Goal: Information Seeking & Learning: Learn about a topic

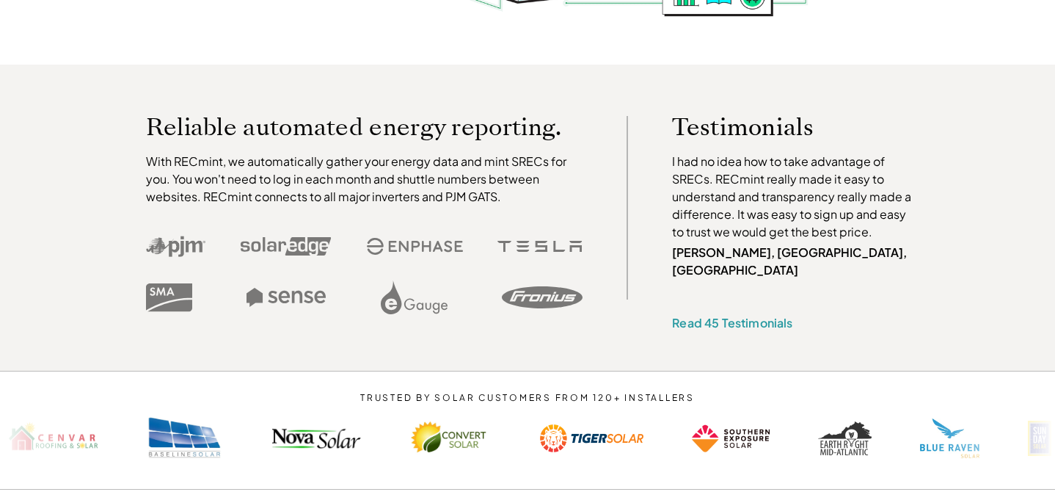
scroll to position [413, 0]
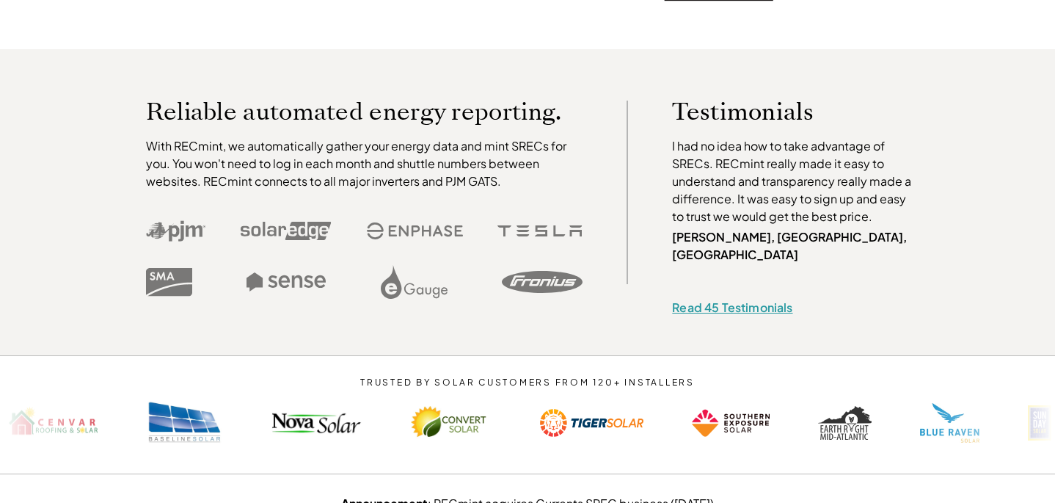
click at [721, 299] on link "Read 45 Testimonials" at bounding box center [732, 306] width 120 height 15
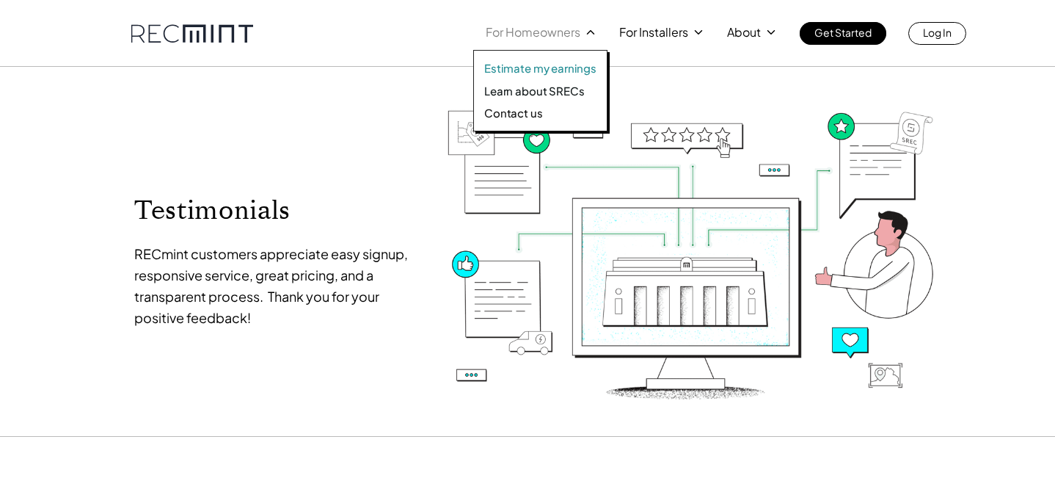
click at [559, 68] on p "Estimate my earnings" at bounding box center [540, 68] width 112 height 15
click at [539, 89] on p "Learn about SRECs" at bounding box center [534, 91] width 100 height 15
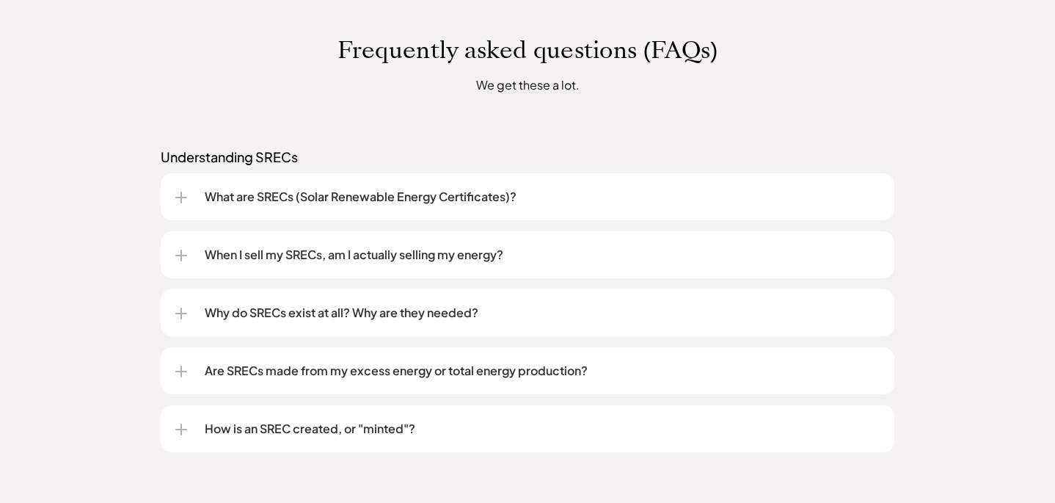
scroll to position [1135, 0]
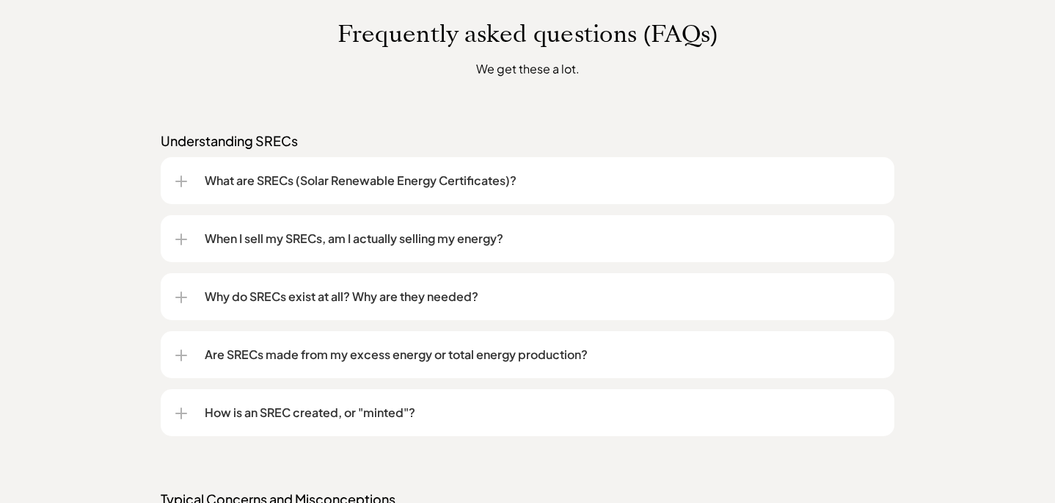
click at [181, 294] on div at bounding box center [181, 297] width 1 height 12
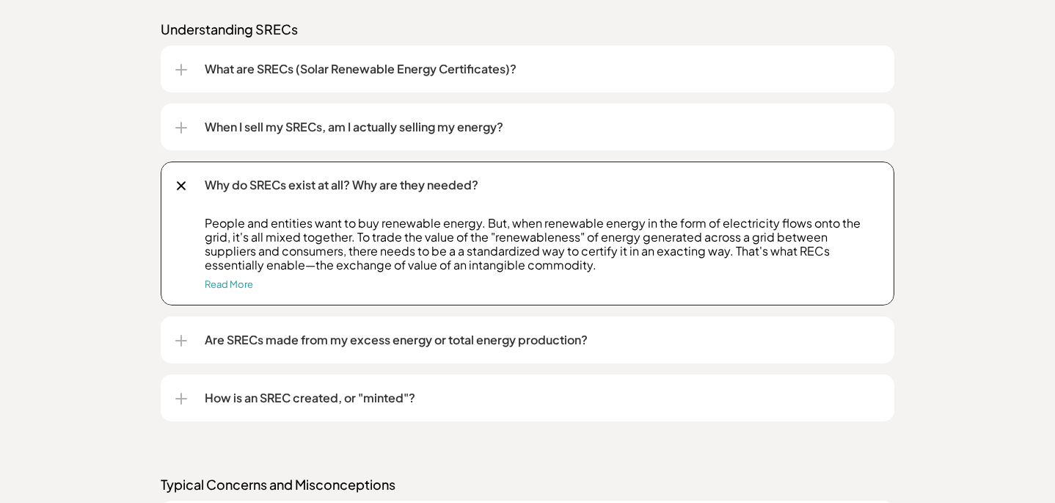
scroll to position [1247, 0]
click at [185, 399] on div at bounding box center [181, 398] width 12 height 12
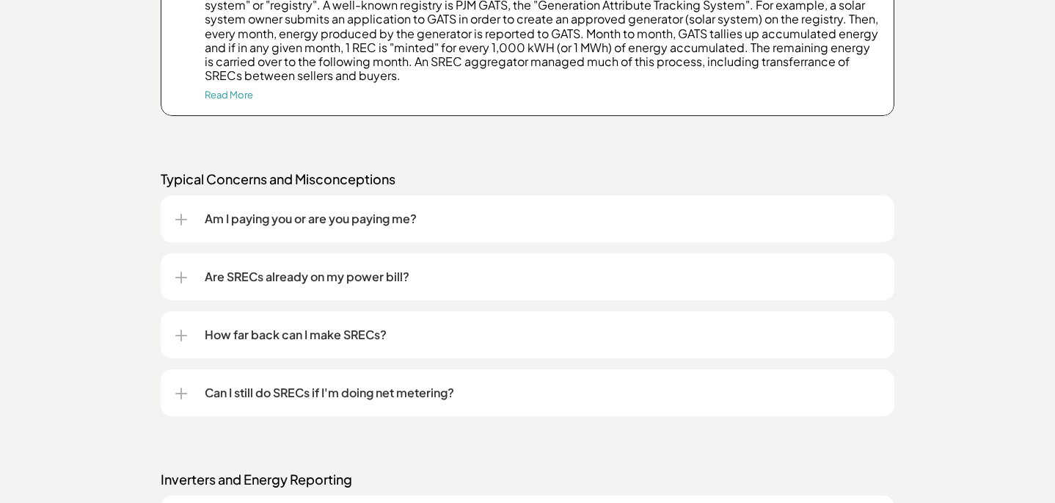
scroll to position [1692, 0]
click at [184, 215] on div at bounding box center [181, 219] width 12 height 12
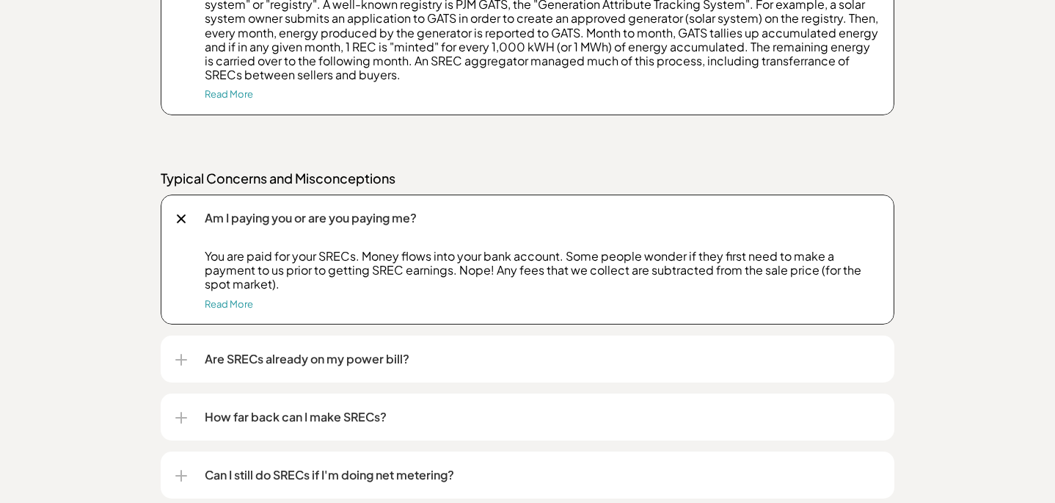
click at [232, 309] on div "You are paid for your SRECs. Money flows into your bank account. Some people wo…" at bounding box center [527, 287] width 705 height 76
click at [236, 302] on link "Read More" at bounding box center [229, 304] width 48 height 12
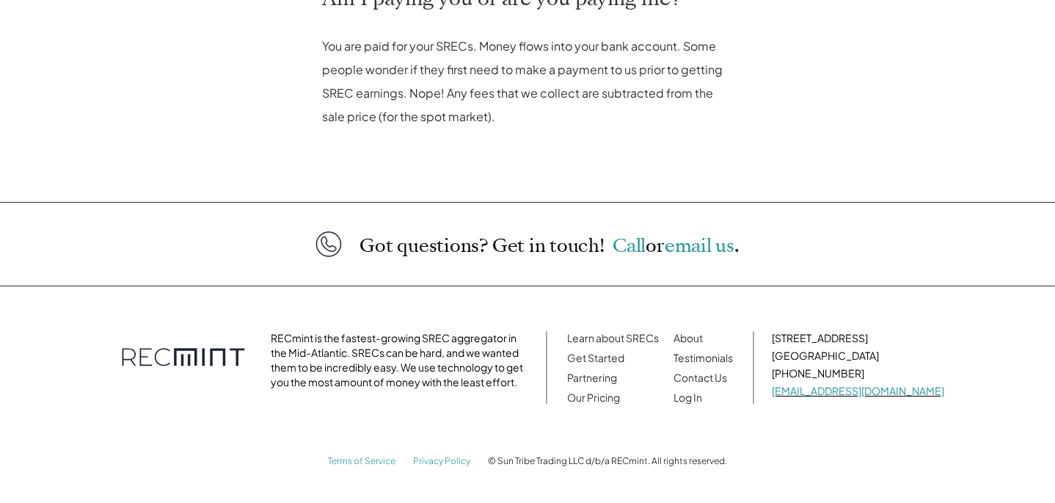
scroll to position [745, 0]
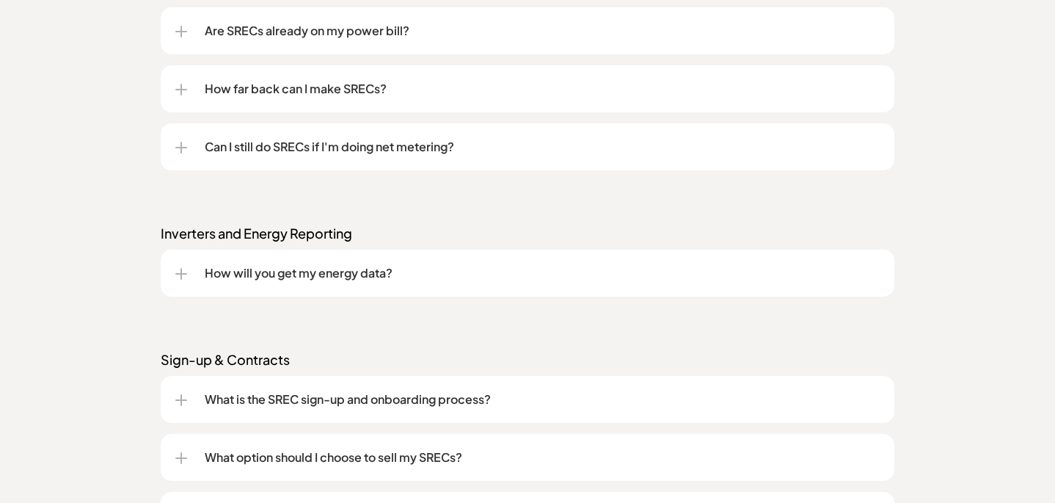
scroll to position [1711, 0]
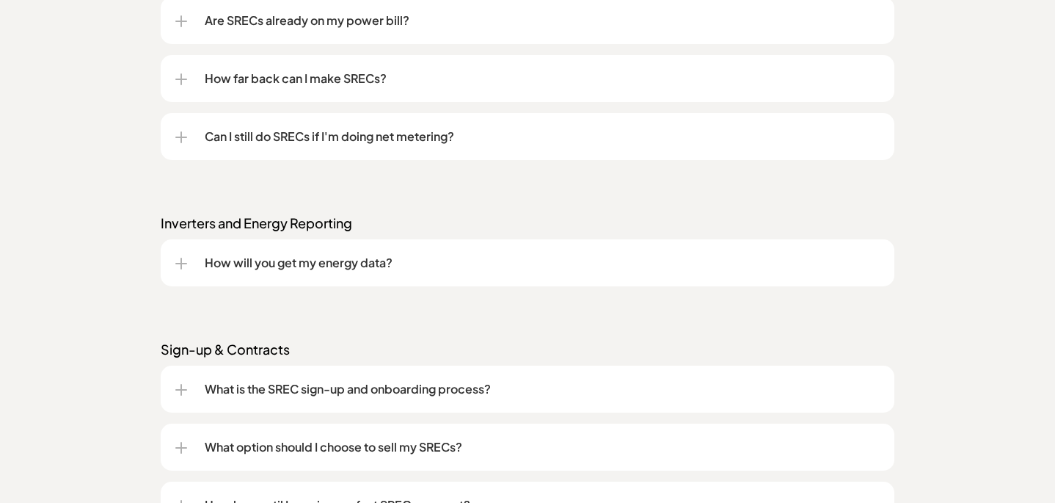
click at [182, 263] on div at bounding box center [181, 263] width 12 height 1
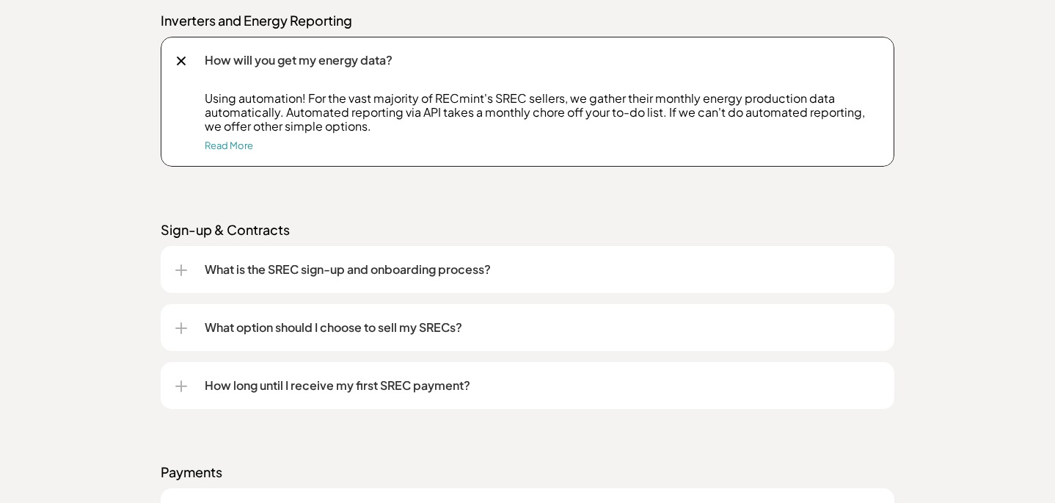
scroll to position [1914, 0]
click at [181, 331] on div at bounding box center [181, 327] width 1 height 12
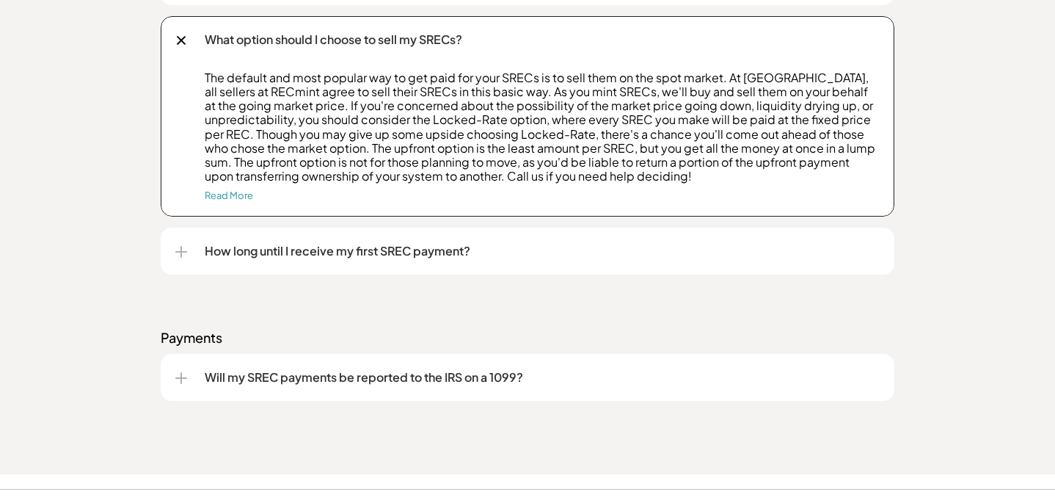
scroll to position [2206, 0]
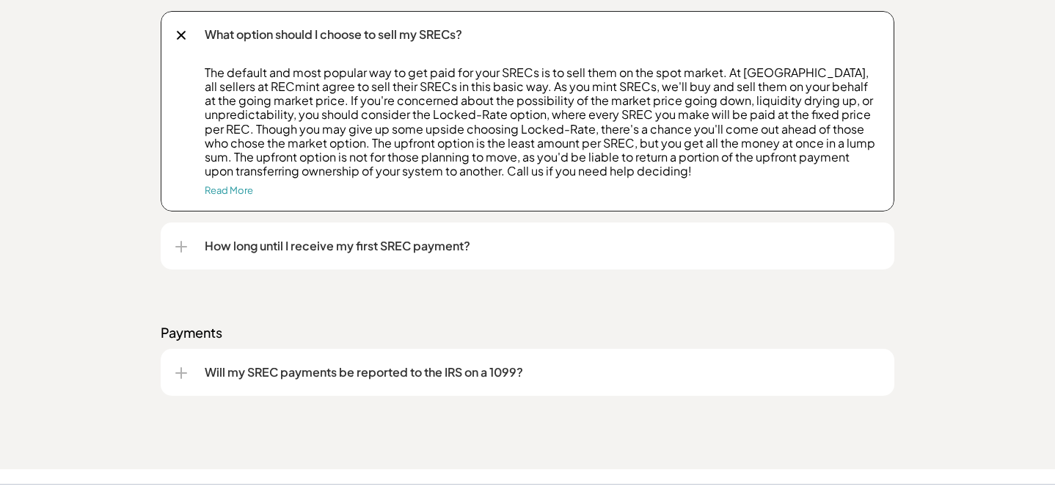
click at [183, 373] on div at bounding box center [181, 373] width 12 height 12
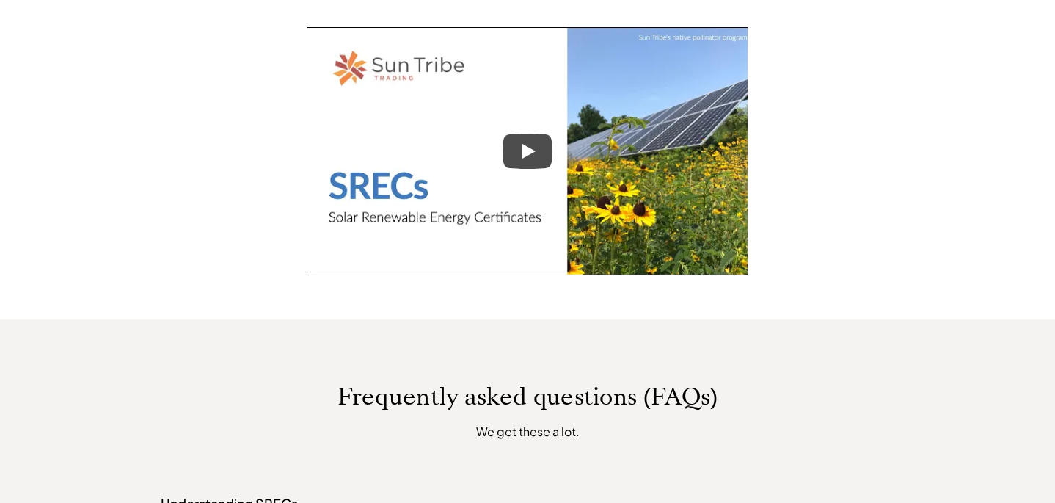
scroll to position [761, 0]
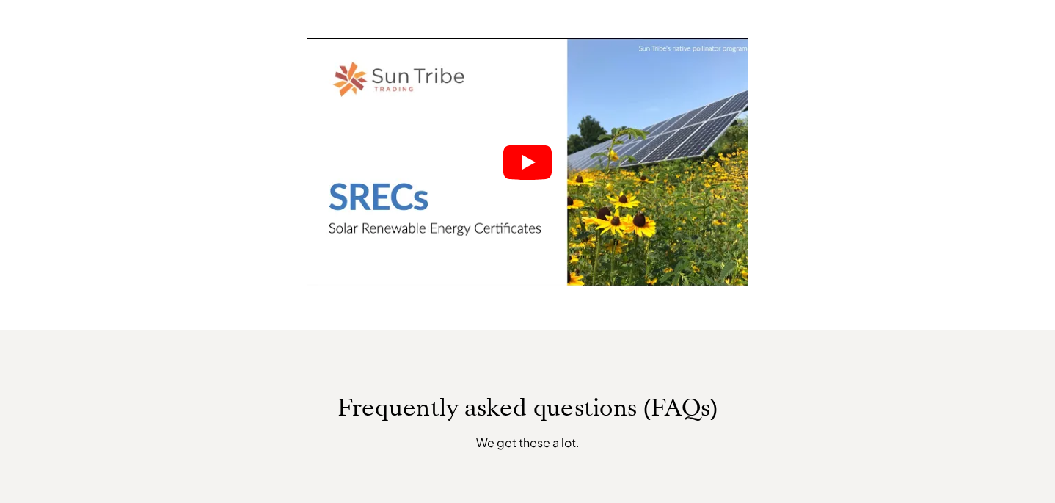
click at [528, 167] on icon "Play" at bounding box center [529, 162] width 13 height 15
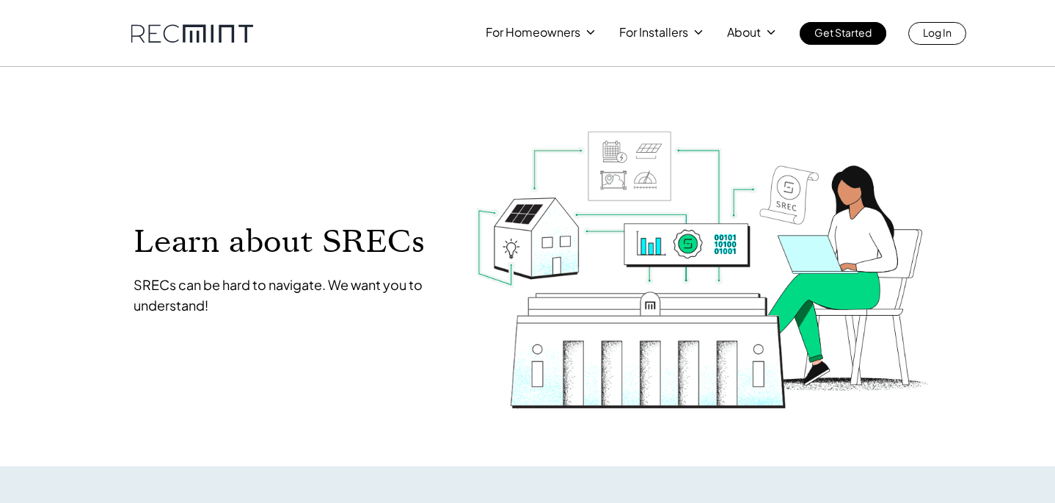
scroll to position [0, 0]
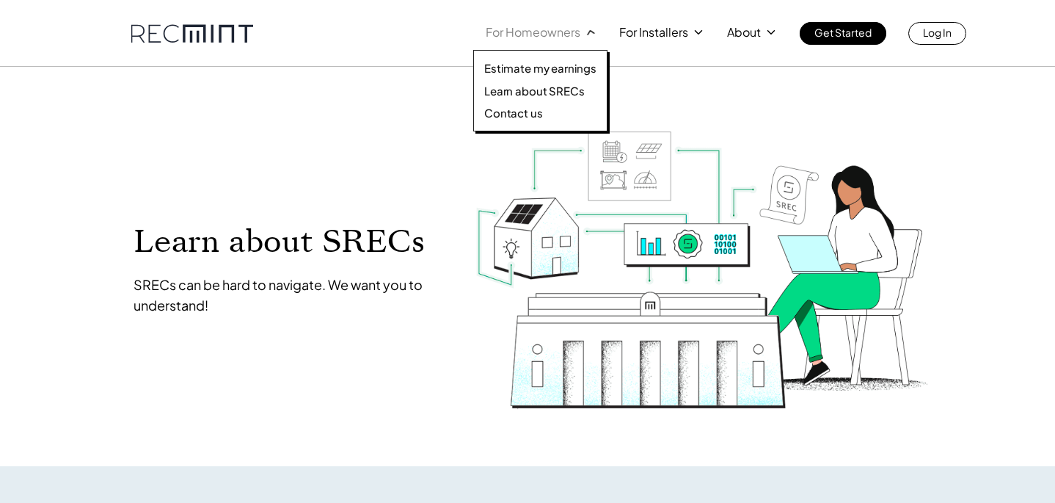
click at [580, 30] on div "For Homeowners" at bounding box center [542, 32] width 112 height 21
click at [546, 73] on p "Estimate my earnings" at bounding box center [540, 68] width 112 height 15
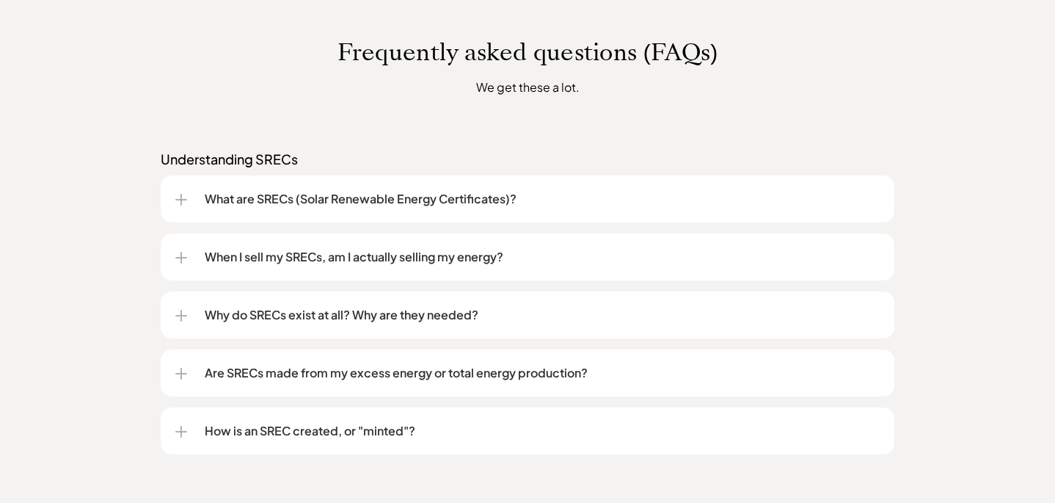
scroll to position [1118, 0]
click at [183, 261] on div at bounding box center [181, 256] width 12 height 12
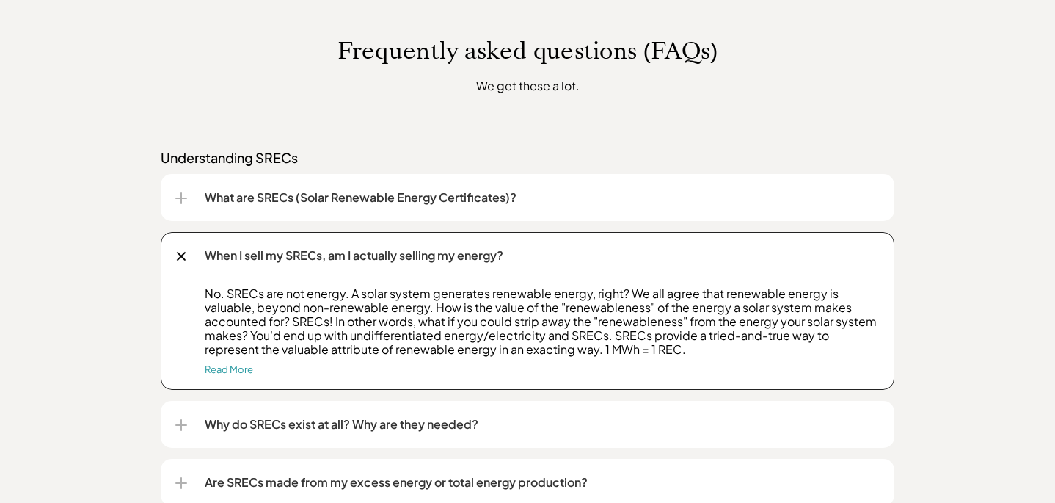
click at [238, 368] on link "Read More" at bounding box center [229, 369] width 48 height 12
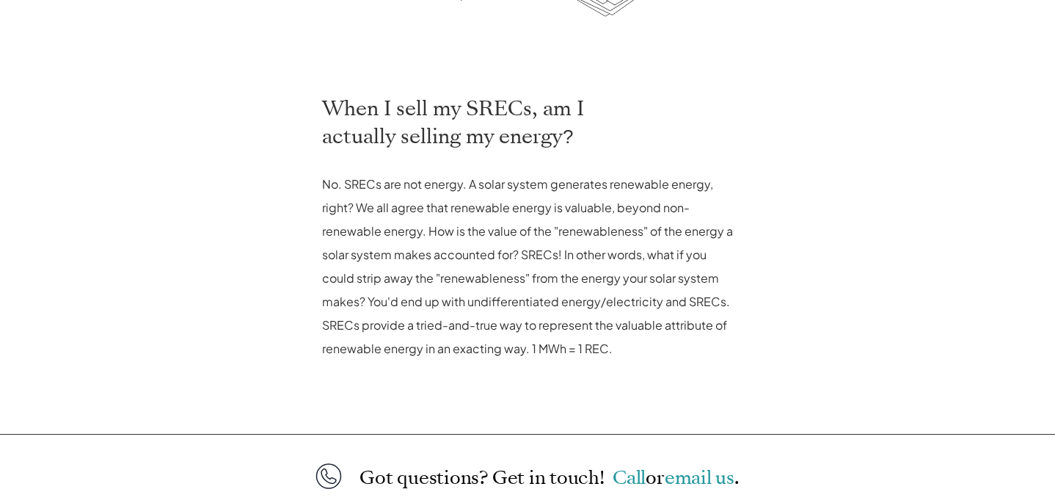
scroll to position [607, 0]
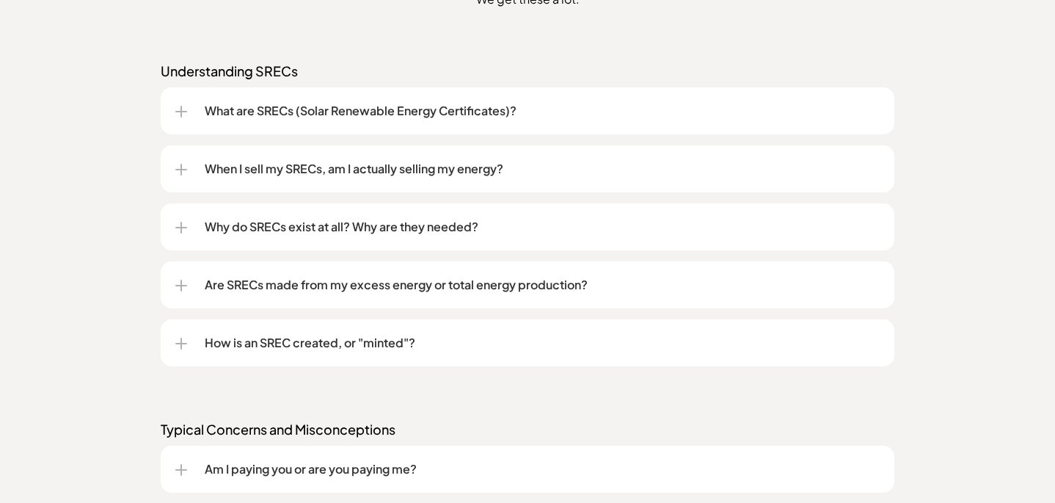
scroll to position [1207, 0]
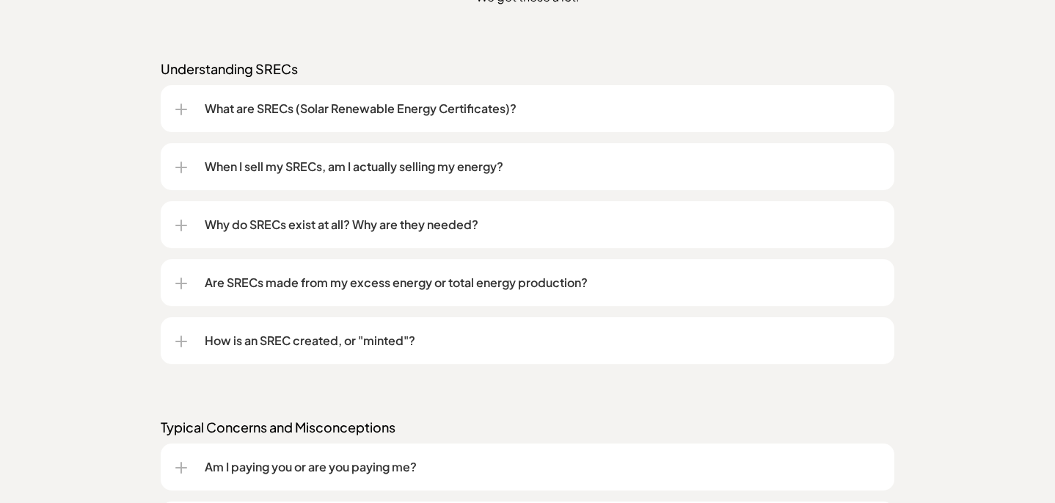
click at [181, 281] on div at bounding box center [181, 283] width 1 height 12
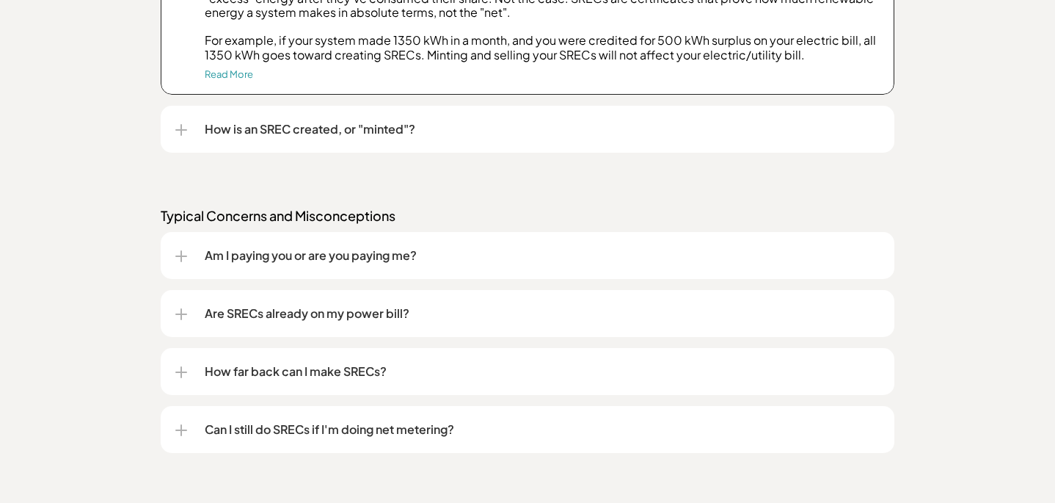
scroll to position [1572, 0]
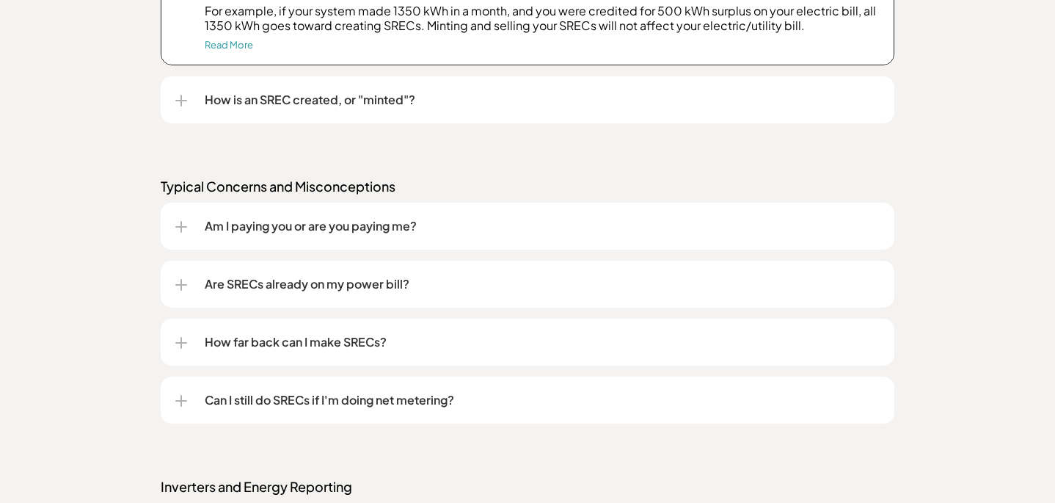
click at [180, 341] on div at bounding box center [181, 343] width 12 height 12
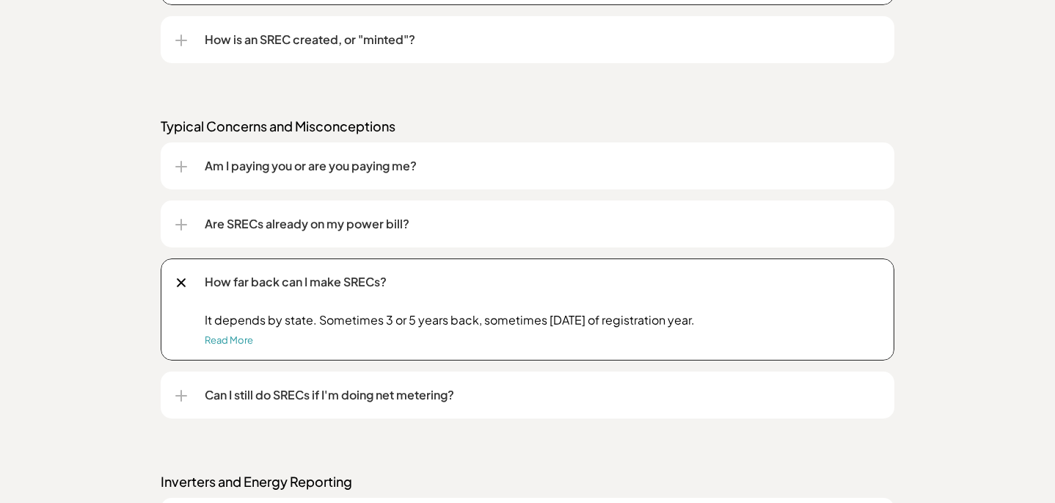
scroll to position [1634, 0]
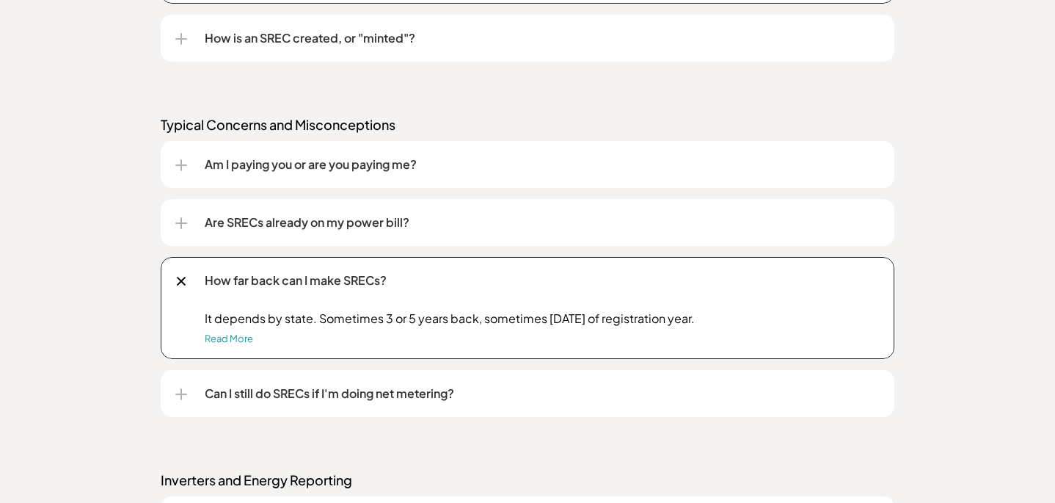
click at [179, 394] on div at bounding box center [181, 393] width 12 height 1
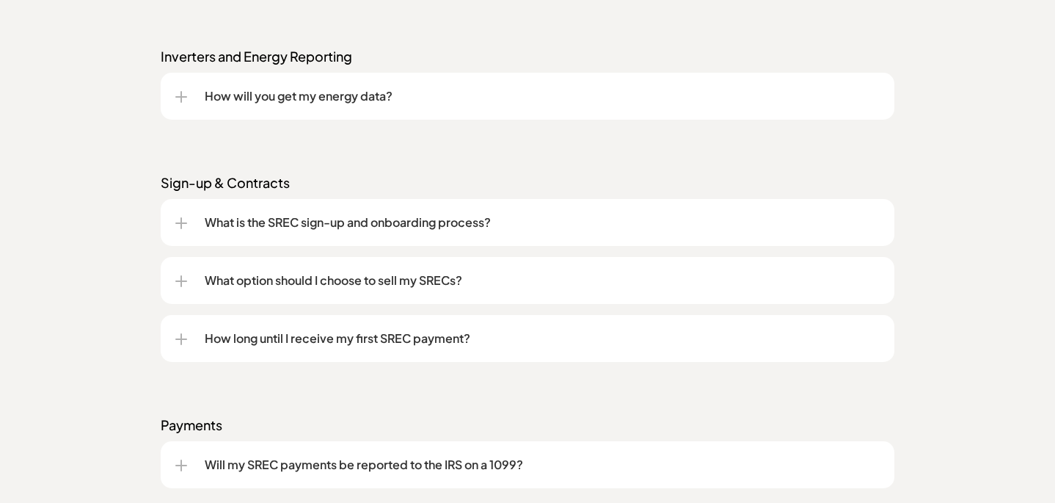
scroll to position [2184, 0]
click at [178, 217] on div at bounding box center [181, 223] width 12 height 12
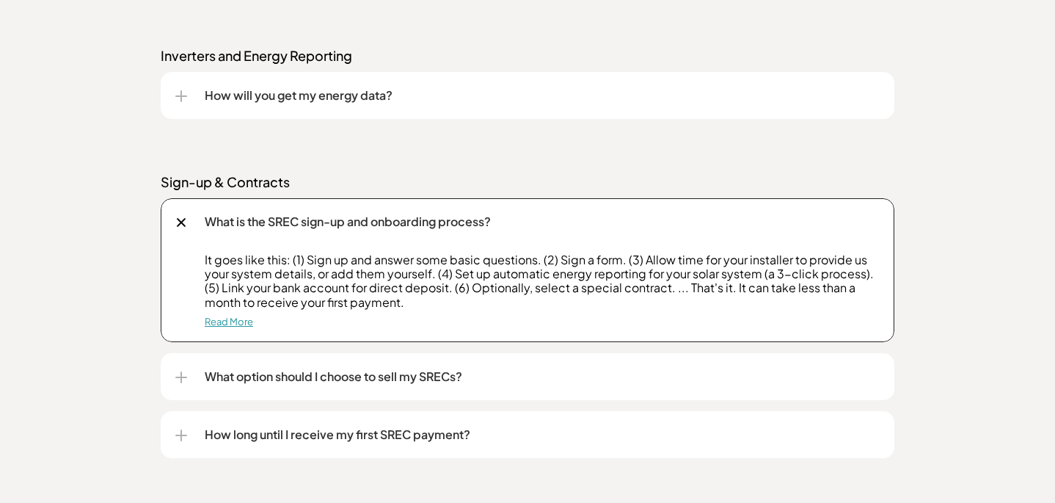
click at [233, 319] on link "Read More" at bounding box center [229, 322] width 48 height 12
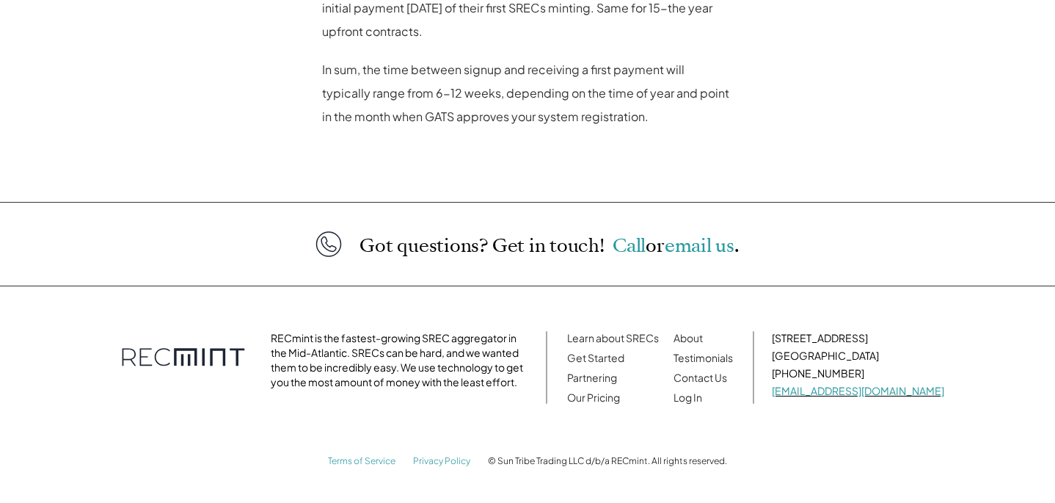
scroll to position [1510, 0]
click at [609, 398] on link "Our Pricing" at bounding box center [593, 396] width 53 height 13
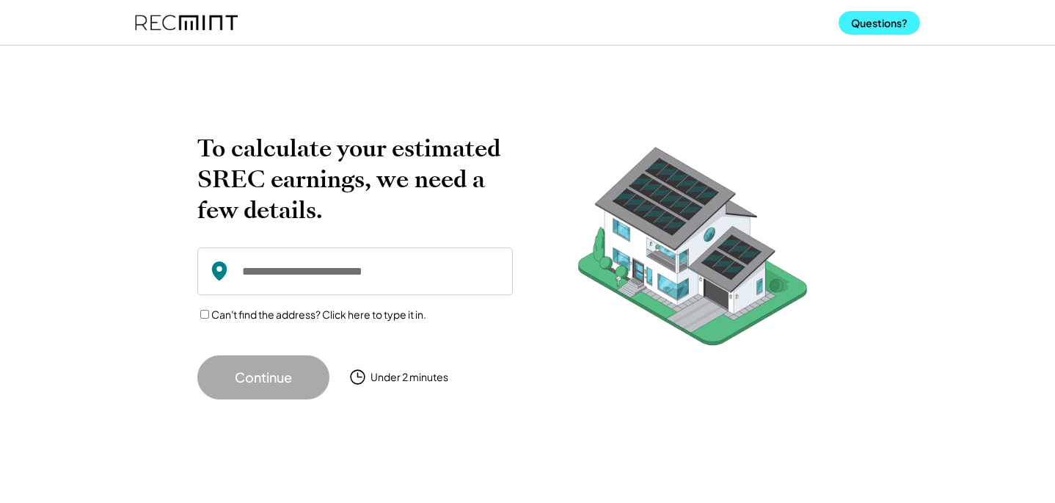
click at [870, 23] on button "Questions?" at bounding box center [879, 22] width 81 height 23
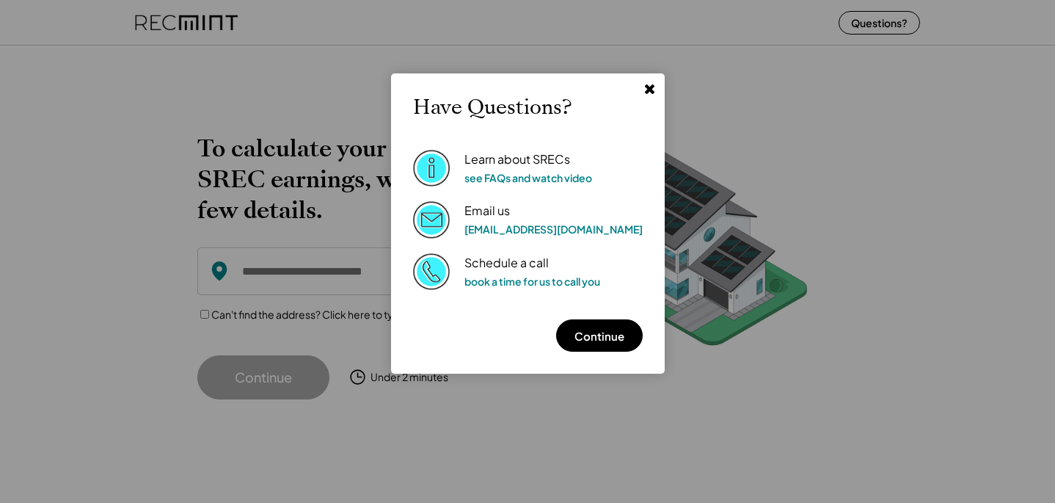
click at [644, 90] on use at bounding box center [649, 89] width 10 height 10
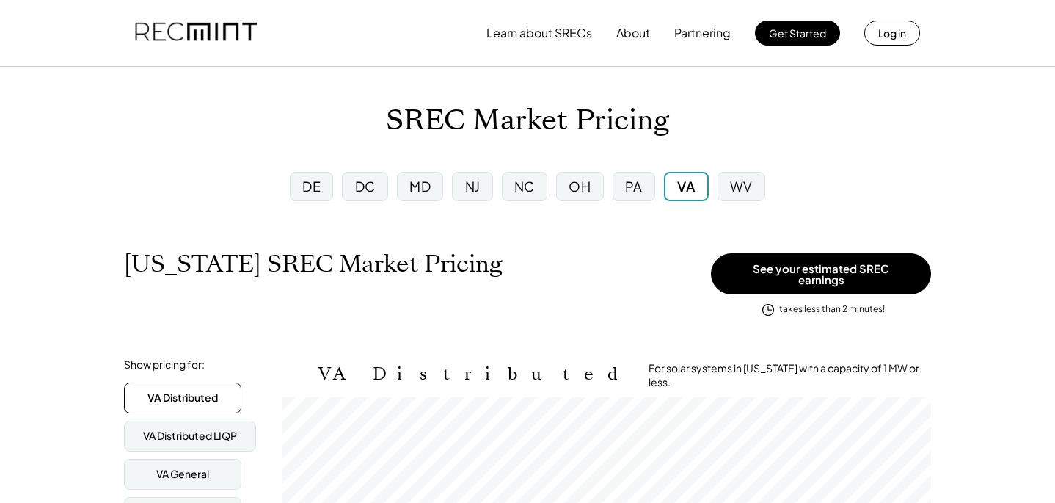
scroll to position [242, 650]
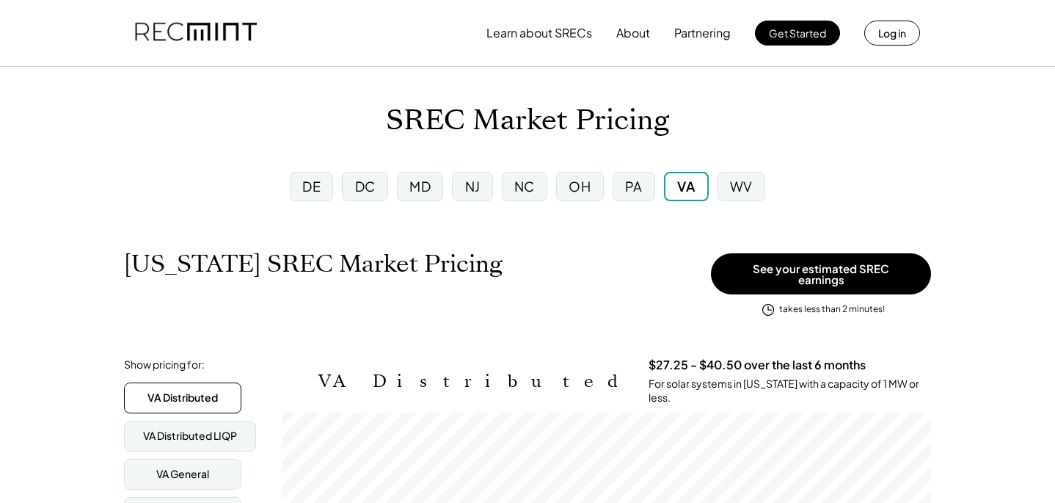
click at [371, 189] on div "DC" at bounding box center [365, 186] width 21 height 18
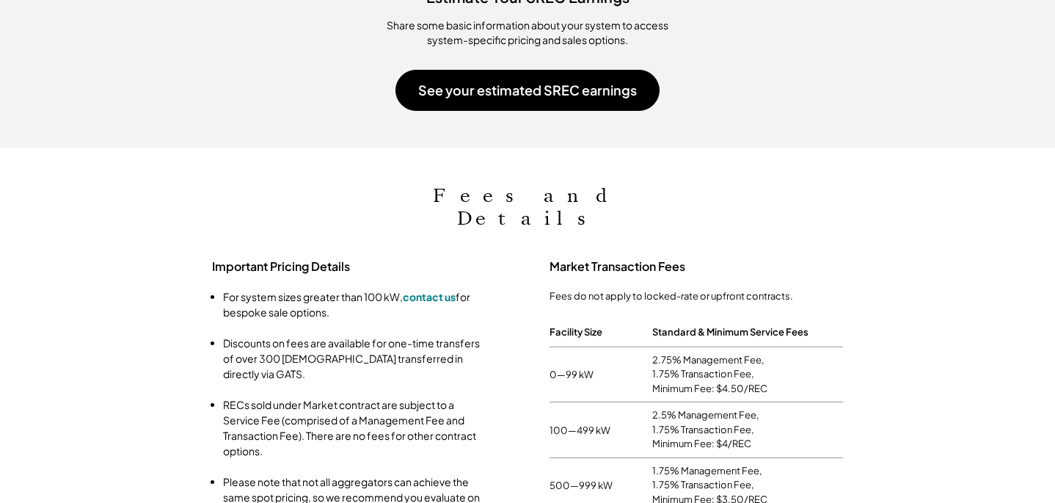
scroll to position [1172, 0]
